Goal: Find specific page/section: Find specific page/section

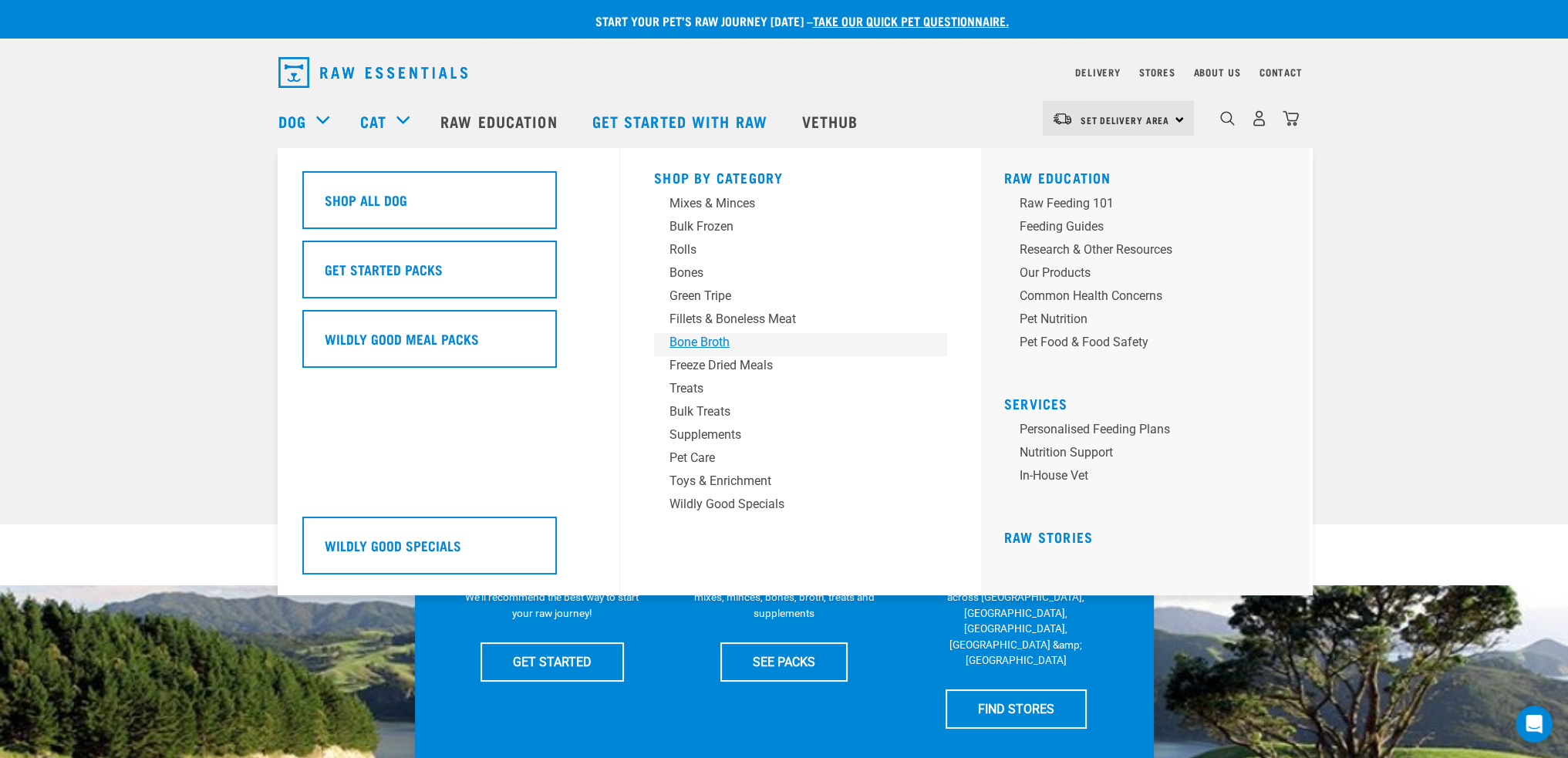
click at [694, 343] on div "Bone Broth" at bounding box center [789, 342] width 240 height 19
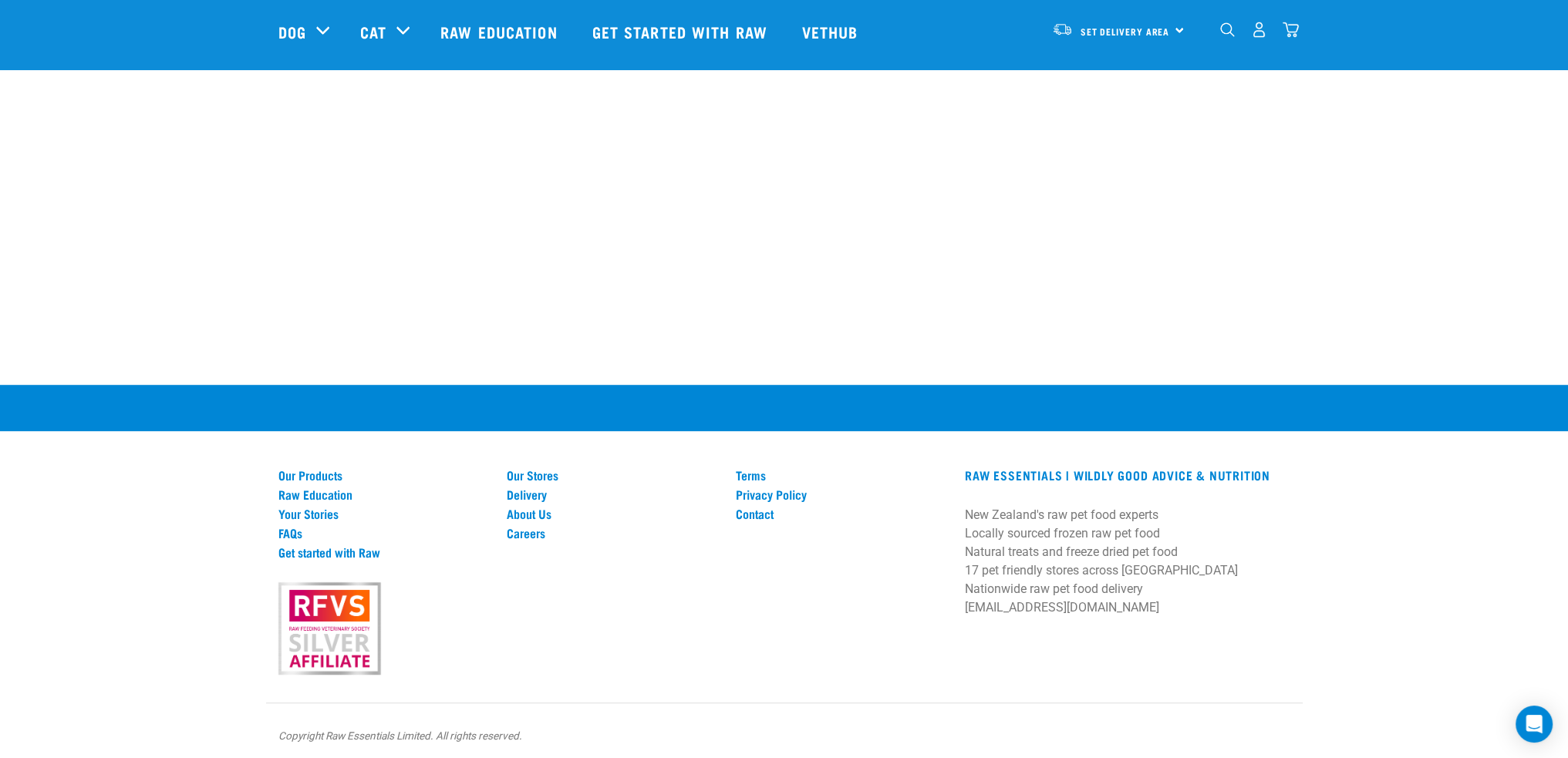
scroll to position [1242, 0]
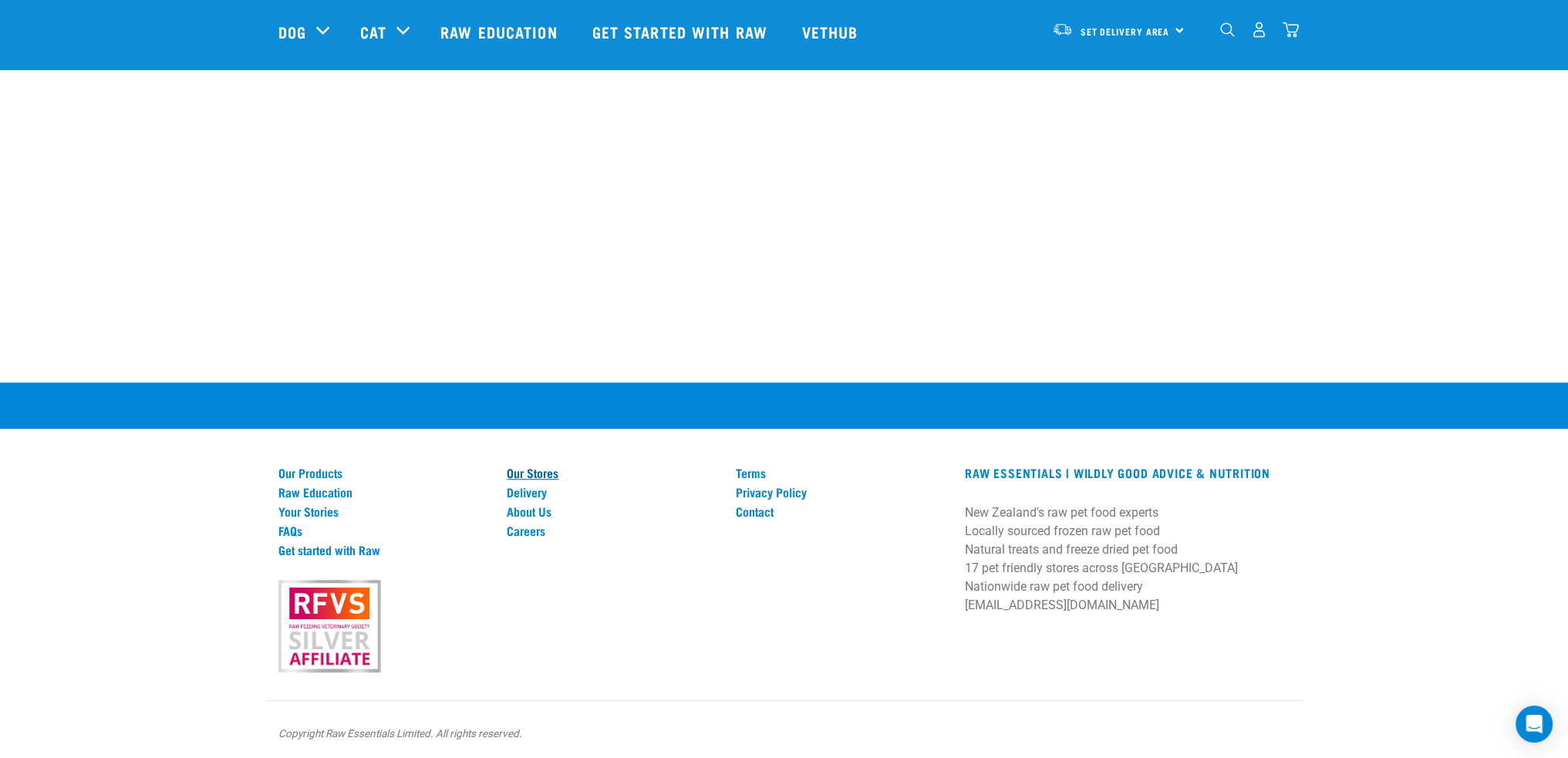
click at [531, 465] on link "Our Stores" at bounding box center [612, 472] width 211 height 13
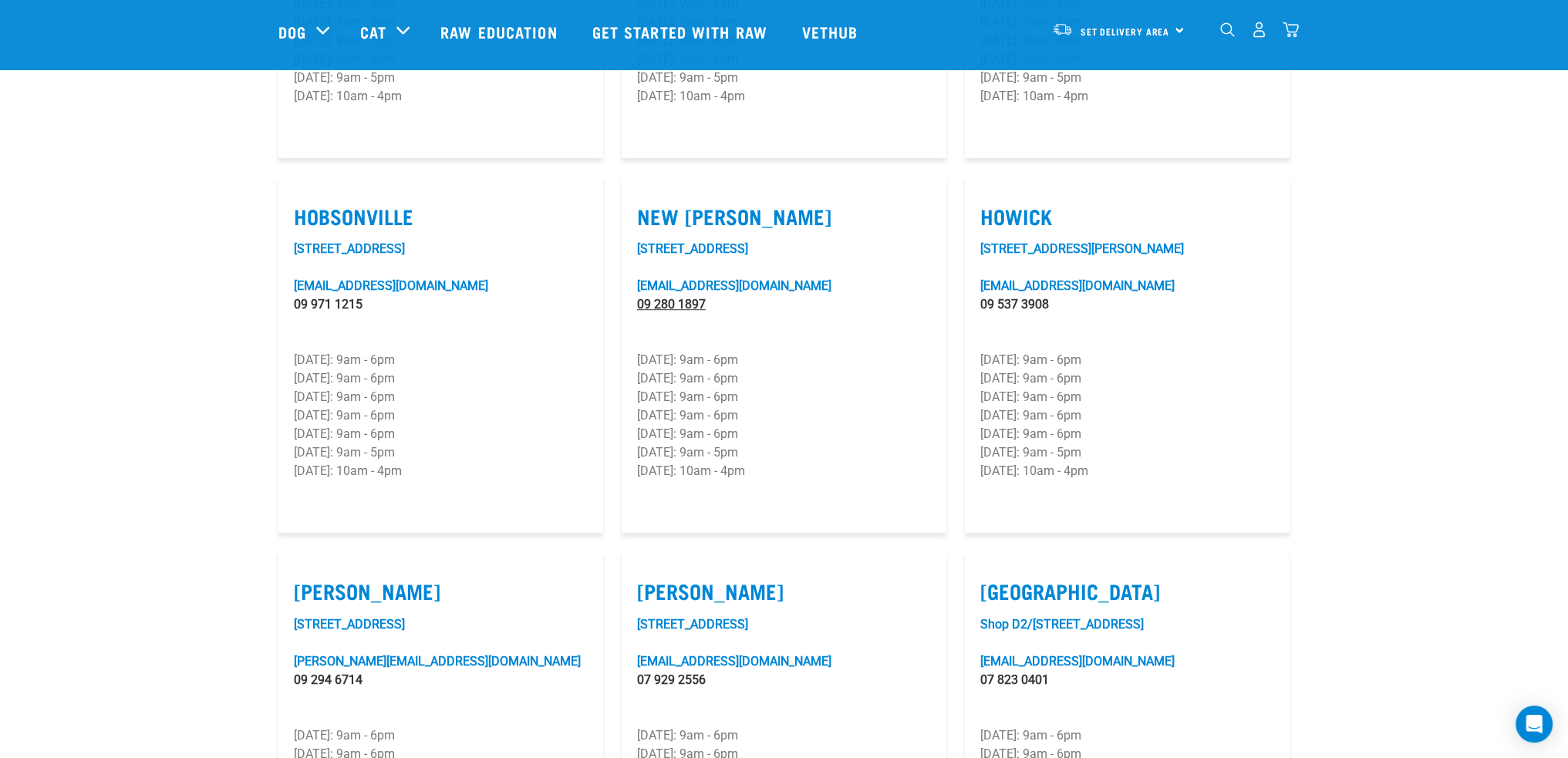
scroll to position [1003, 0]
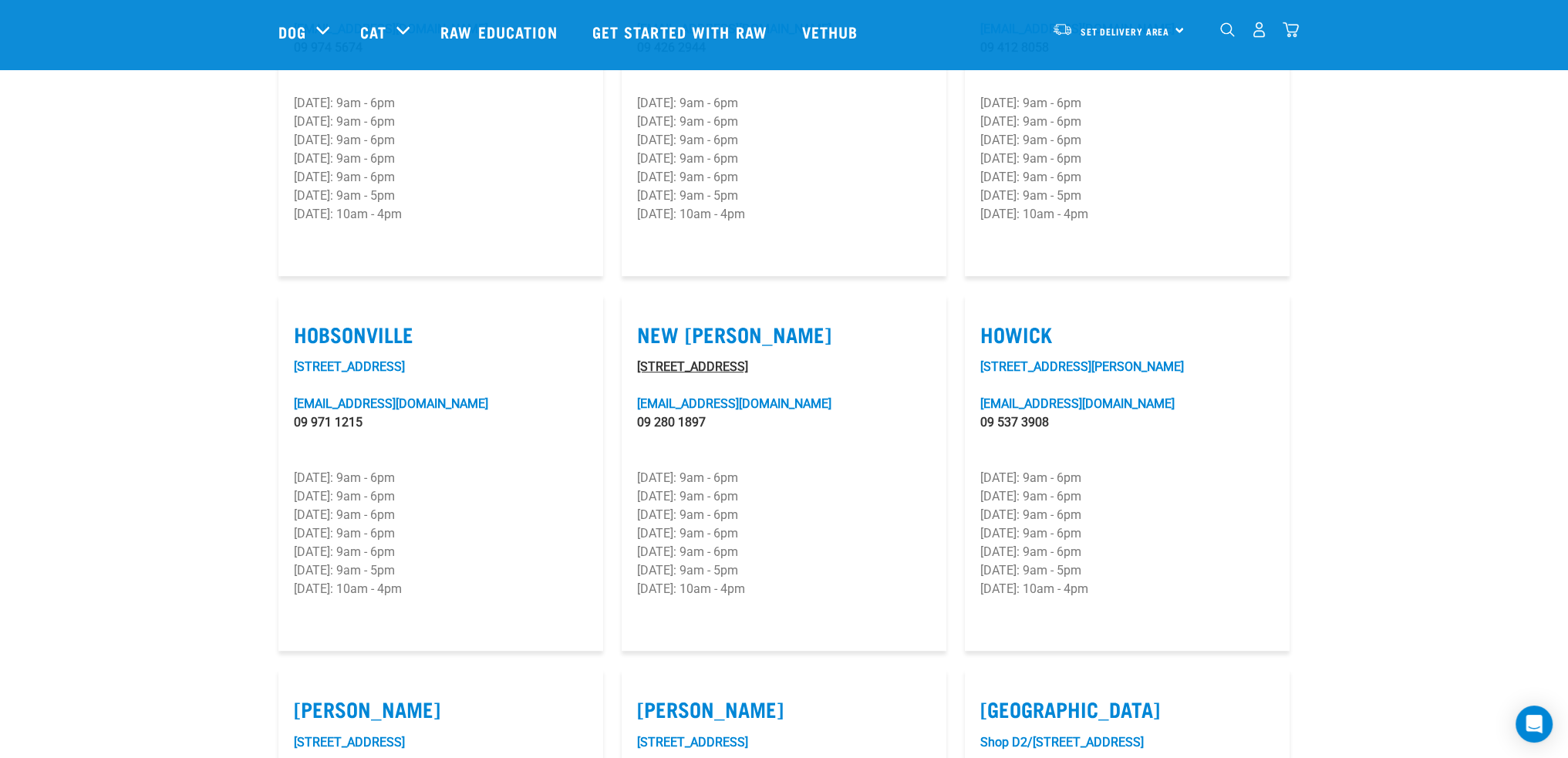
click at [675, 359] on link "[STREET_ADDRESS]" at bounding box center [692, 366] width 111 height 14
